Goal: Information Seeking & Learning: Learn about a topic

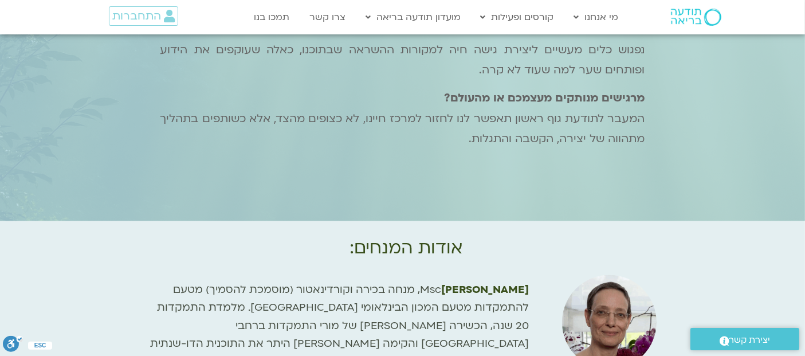
scroll to position [1570, 0]
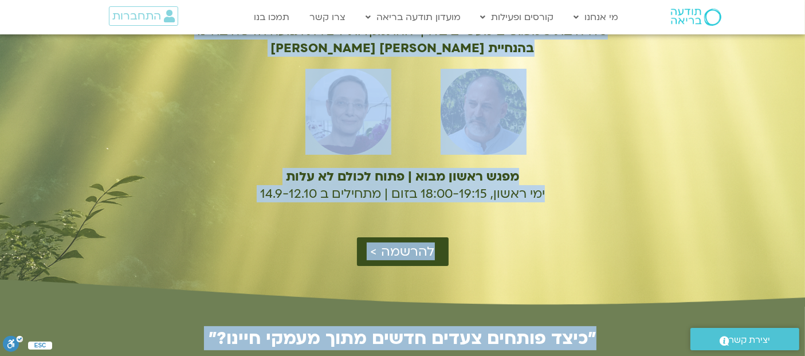
scroll to position [0, 0]
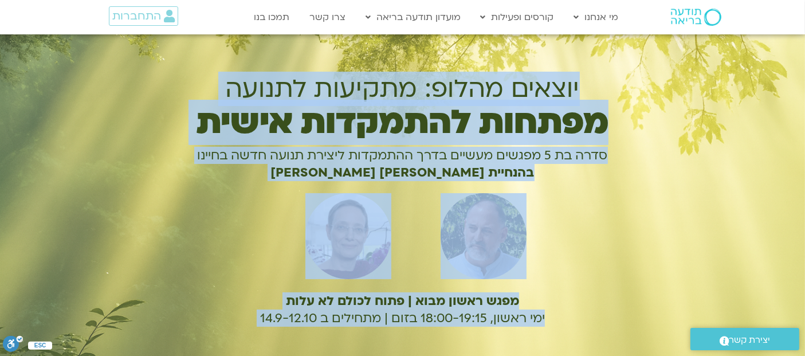
drag, startPoint x: 468, startPoint y: 261, endPoint x: 576, endPoint y: 42, distance: 243.5
copy div "יוצאים מהלופ: מתקיעות לתנועה מפתחות להתמקדות אישית סדרה בת 5 מפגשים מעשיים בדרך…"
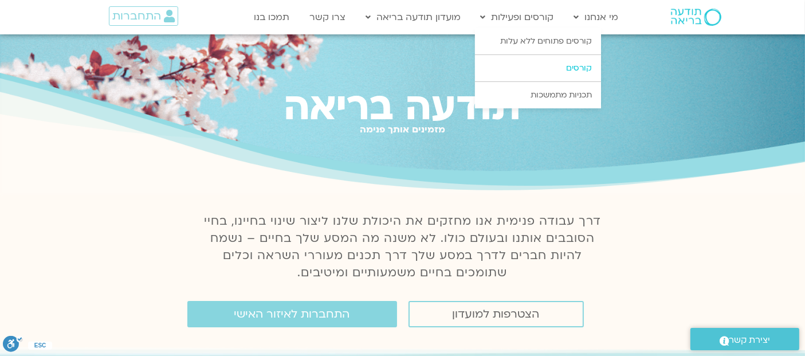
click at [579, 66] on link "קורסים" at bounding box center [538, 68] width 126 height 26
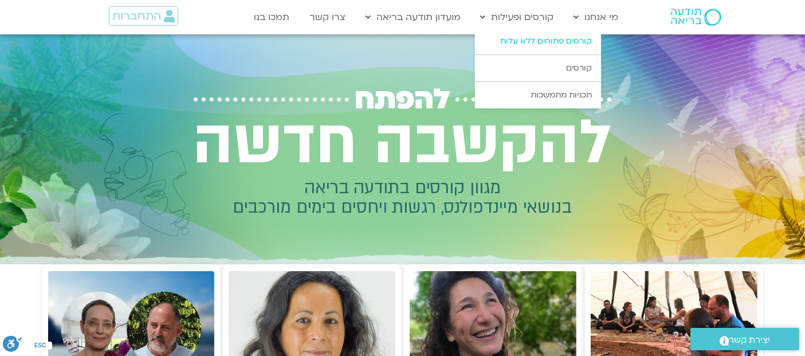
click at [543, 41] on link "קורסים פתוחים ללא עלות" at bounding box center [538, 41] width 126 height 26
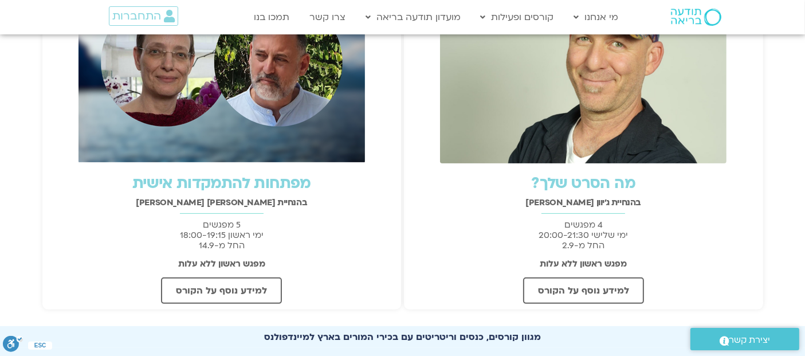
scroll to position [321, 0]
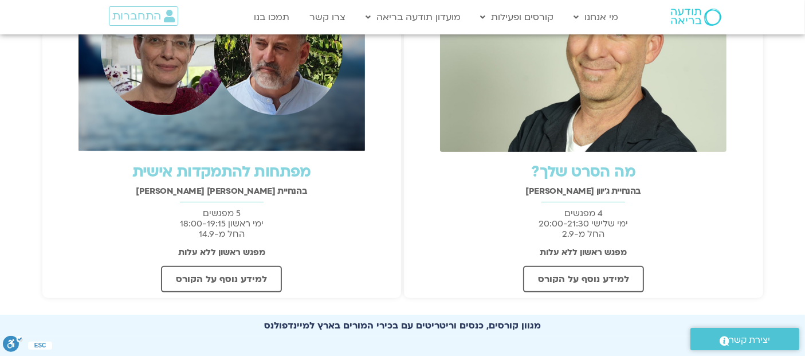
drag, startPoint x: 0, startPoint y: 0, endPoint x: 814, endPoint y: 127, distance: 824.2
click at [805, 127] on html "דלג לתוכן Main Menu מי אנחנו מי אנחנו שאלות נפוצות מנחים ומנחות בתודעה בריאה מה…" at bounding box center [402, 254] width 805 height 1151
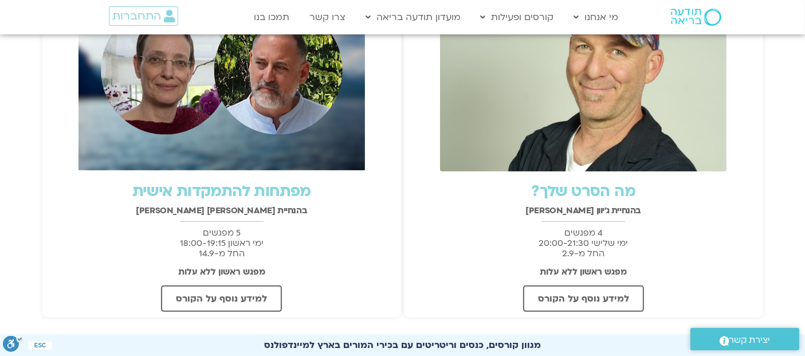
scroll to position [294, 0]
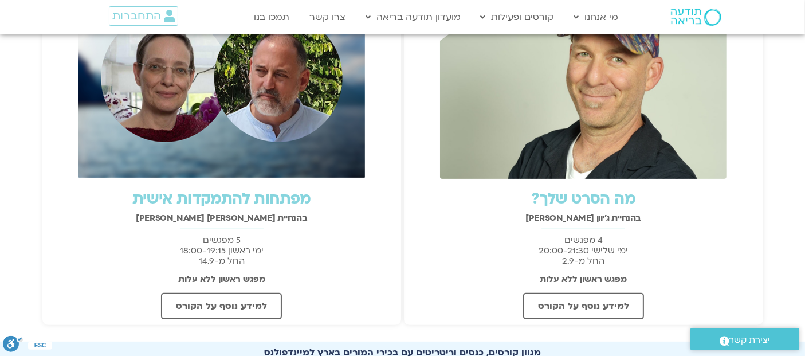
click at [566, 199] on link "מה הסרט שלך?" at bounding box center [583, 199] width 104 height 21
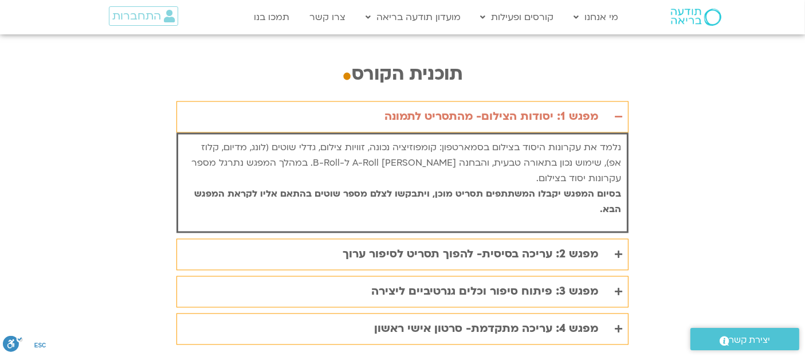
scroll to position [2297, 0]
